Goal: Task Accomplishment & Management: Use online tool/utility

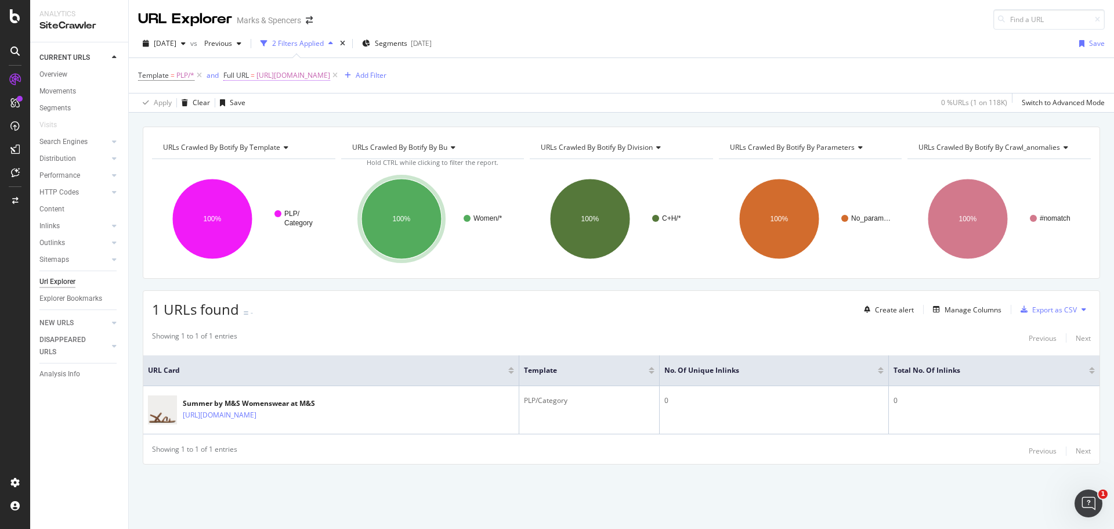
click at [287, 68] on span "[URL][DOMAIN_NAME]" at bounding box center [293, 75] width 74 height 16
click at [262, 133] on input "[URL][DOMAIN_NAME]" at bounding box center [289, 123] width 110 height 19
paste input "early-learning-centre"
type input "early-learning-centre"
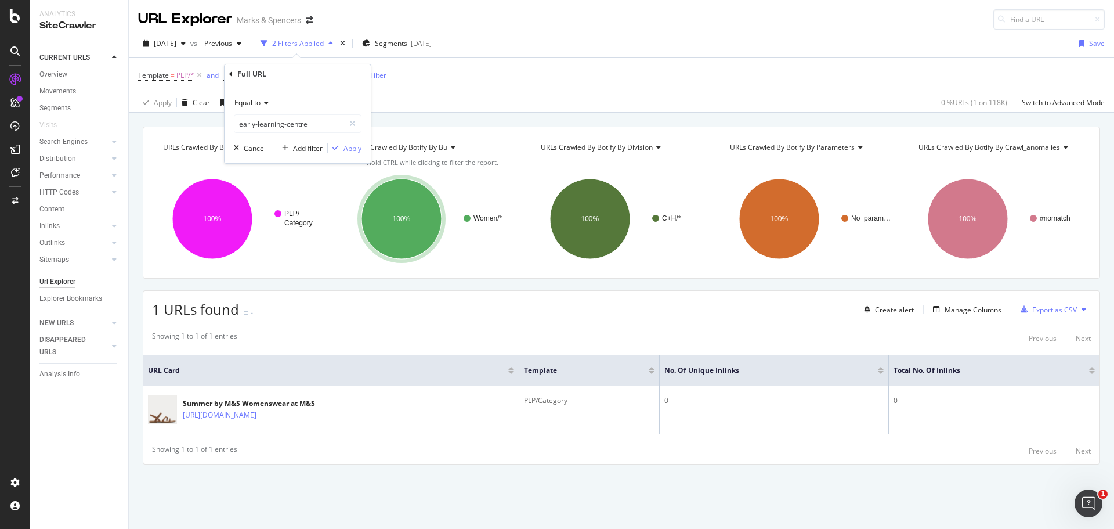
click at [249, 100] on span "Equal to" at bounding box center [247, 102] width 26 height 10
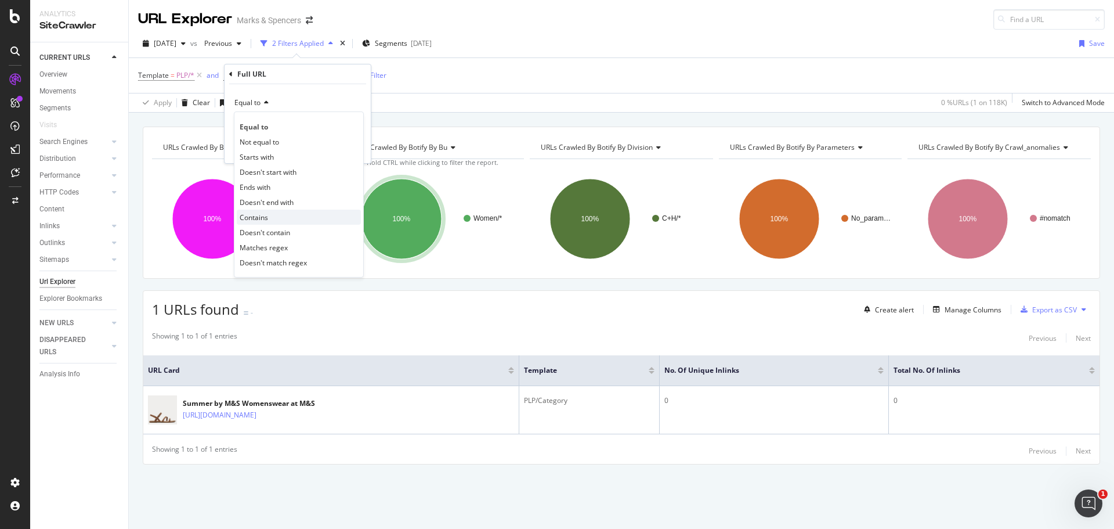
click at [263, 222] on div "Contains" at bounding box center [299, 216] width 124 height 15
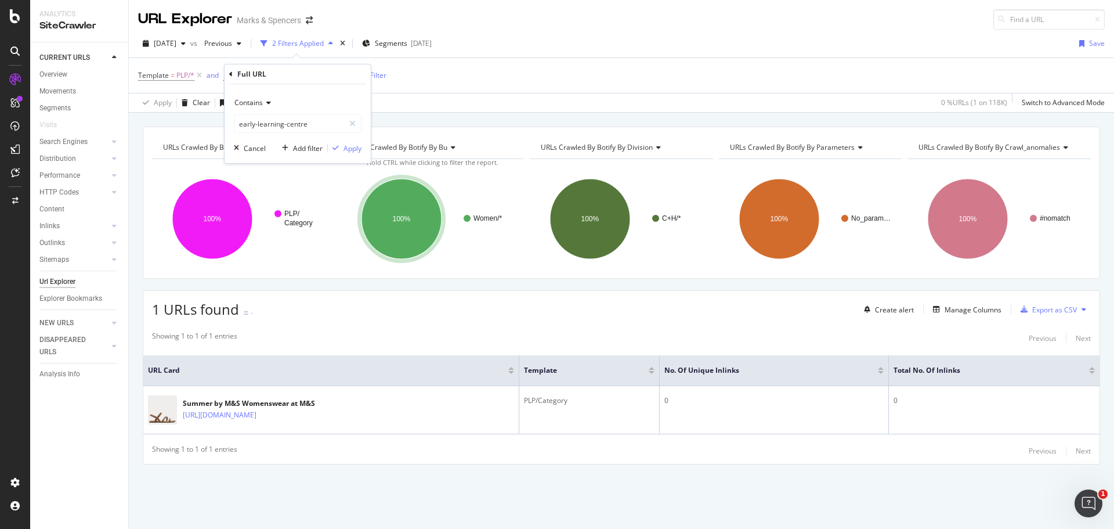
click at [348, 155] on div "Contains early-learning-centre Cancel Add filter Apply" at bounding box center [298, 123] width 146 height 79
click at [347, 150] on div "Apply" at bounding box center [353, 148] width 18 height 10
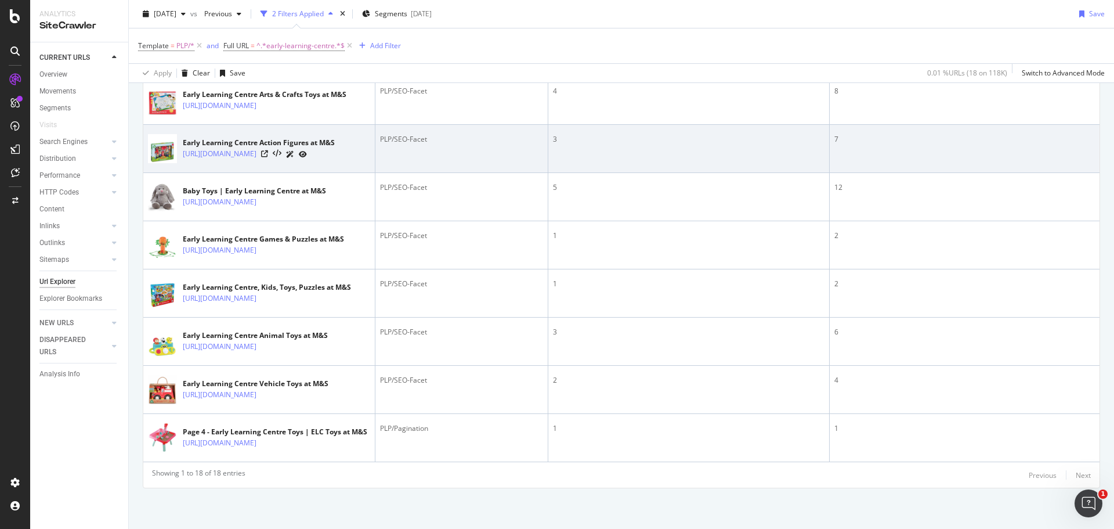
scroll to position [550, 0]
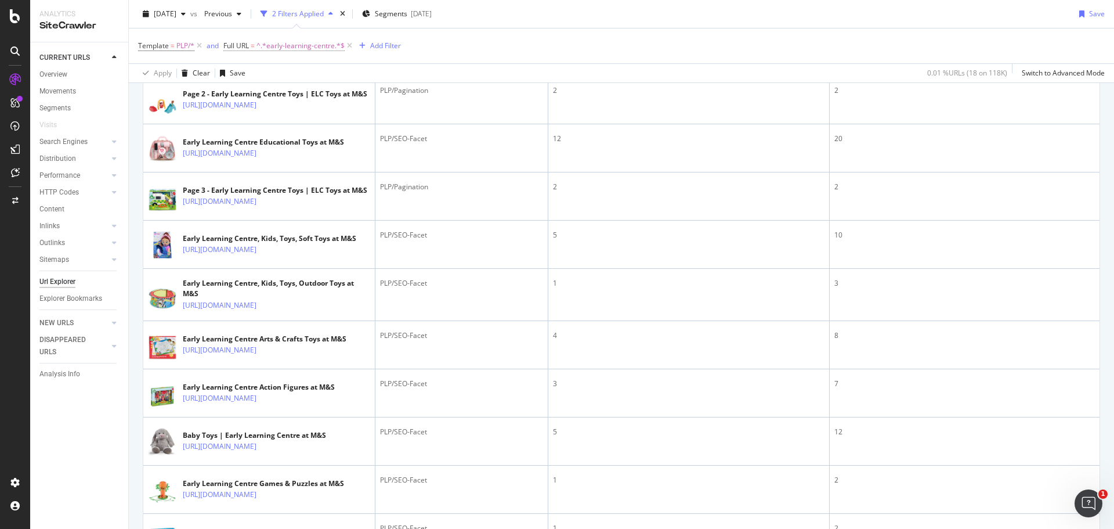
click at [269, 48] on span "^.*early-learning-centre.*$" at bounding box center [300, 46] width 88 height 16
click at [296, 93] on input "early-learning-centre" at bounding box center [289, 94] width 110 height 19
paste input "/lego"
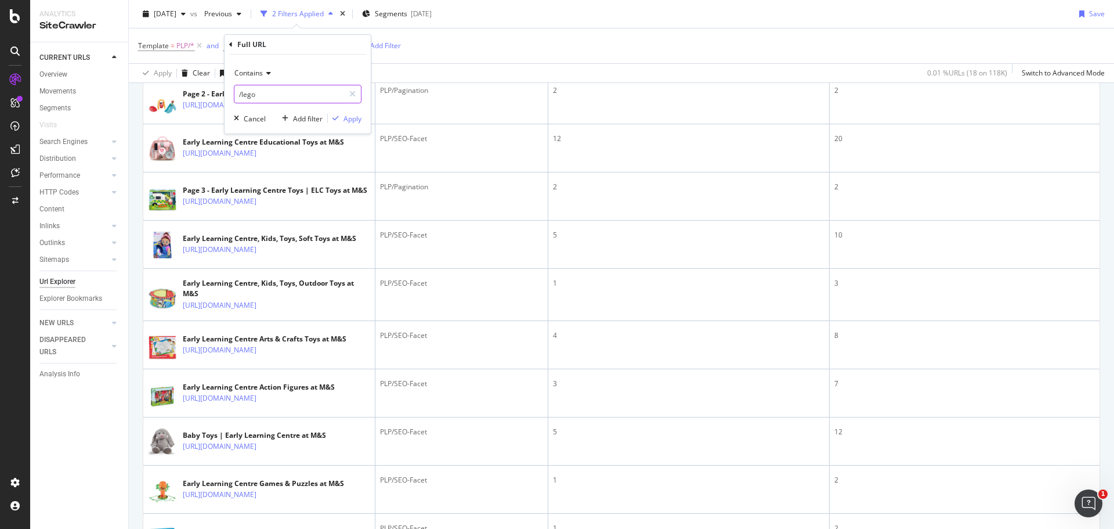
click at [245, 96] on input "/lego" at bounding box center [289, 94] width 110 height 19
type input "lego"
click at [345, 116] on div "Apply" at bounding box center [353, 119] width 18 height 10
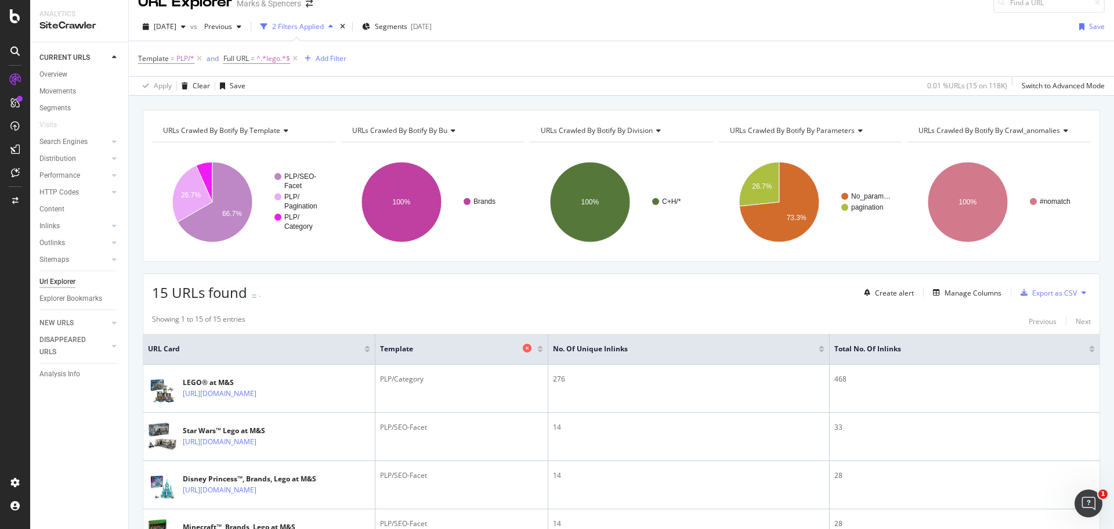
scroll to position [17, 0]
